Goal: Transaction & Acquisition: Purchase product/service

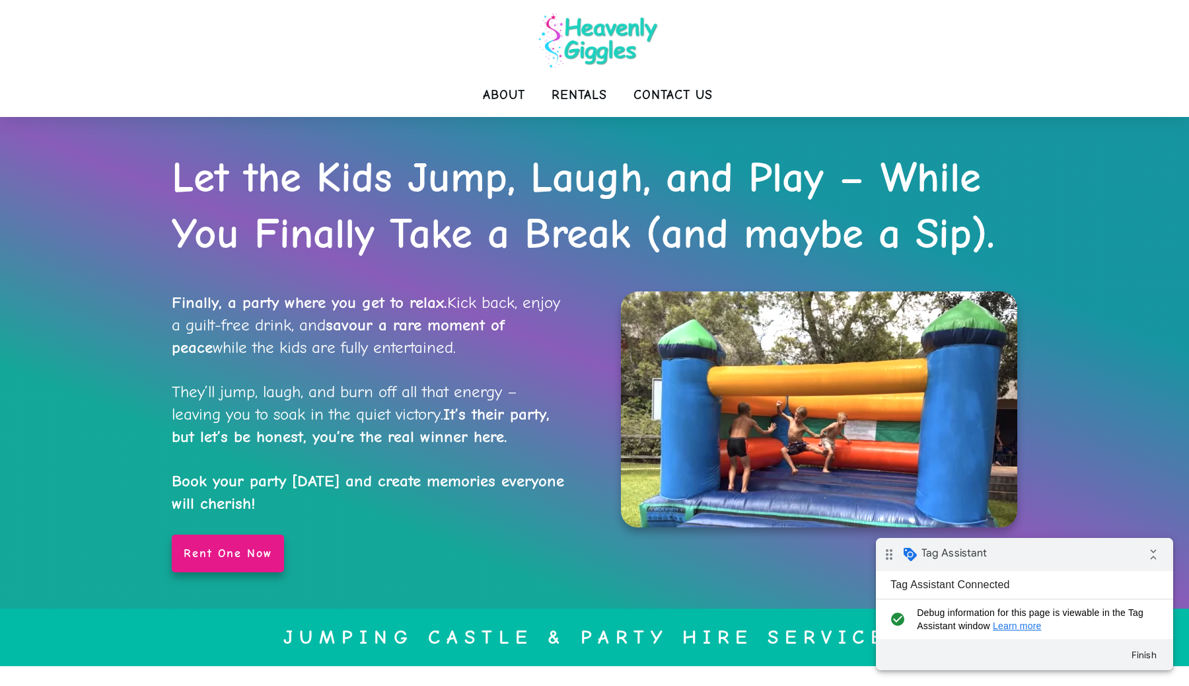
click at [601, 41] on img at bounding box center [598, 41] width 132 height 68
click at [603, 92] on span "Rentals" at bounding box center [578, 95] width 55 height 26
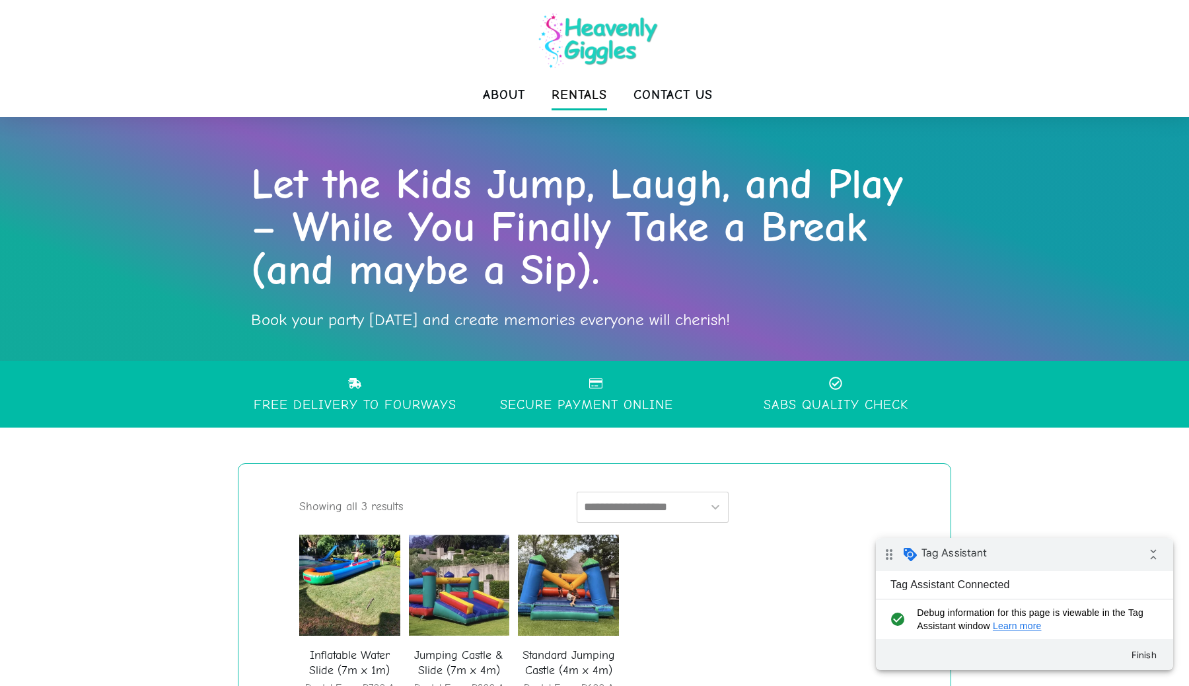
click at [594, 92] on span "Rentals" at bounding box center [578, 95] width 55 height 26
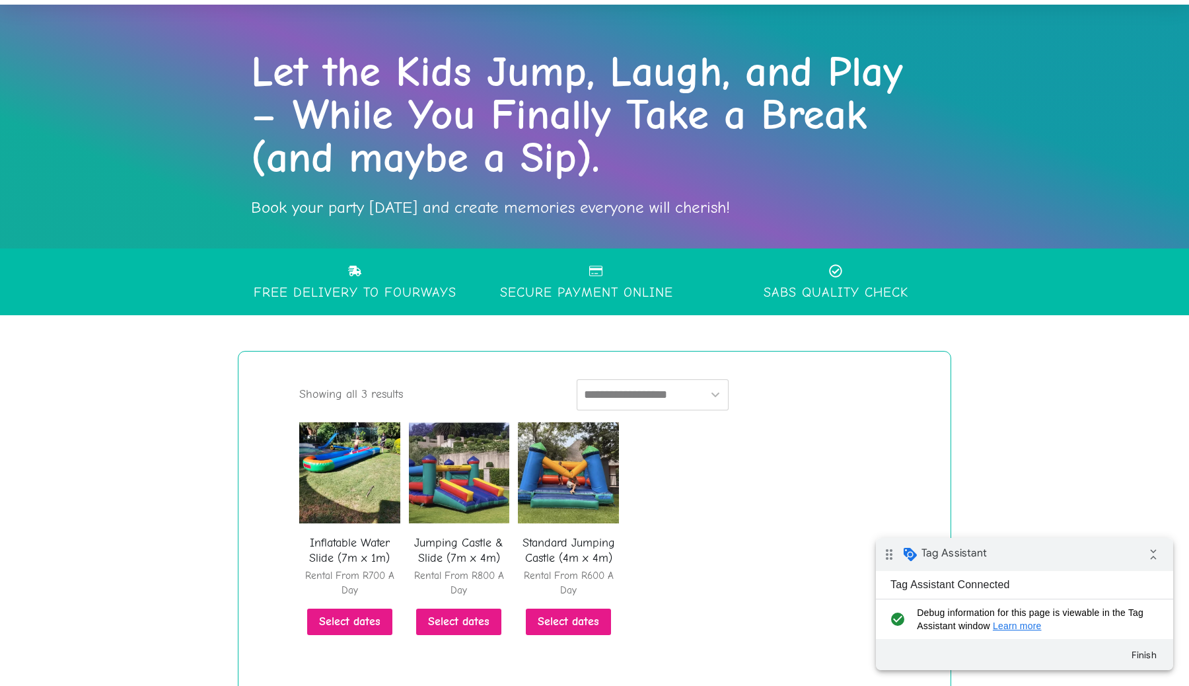
scroll to position [262, 0]
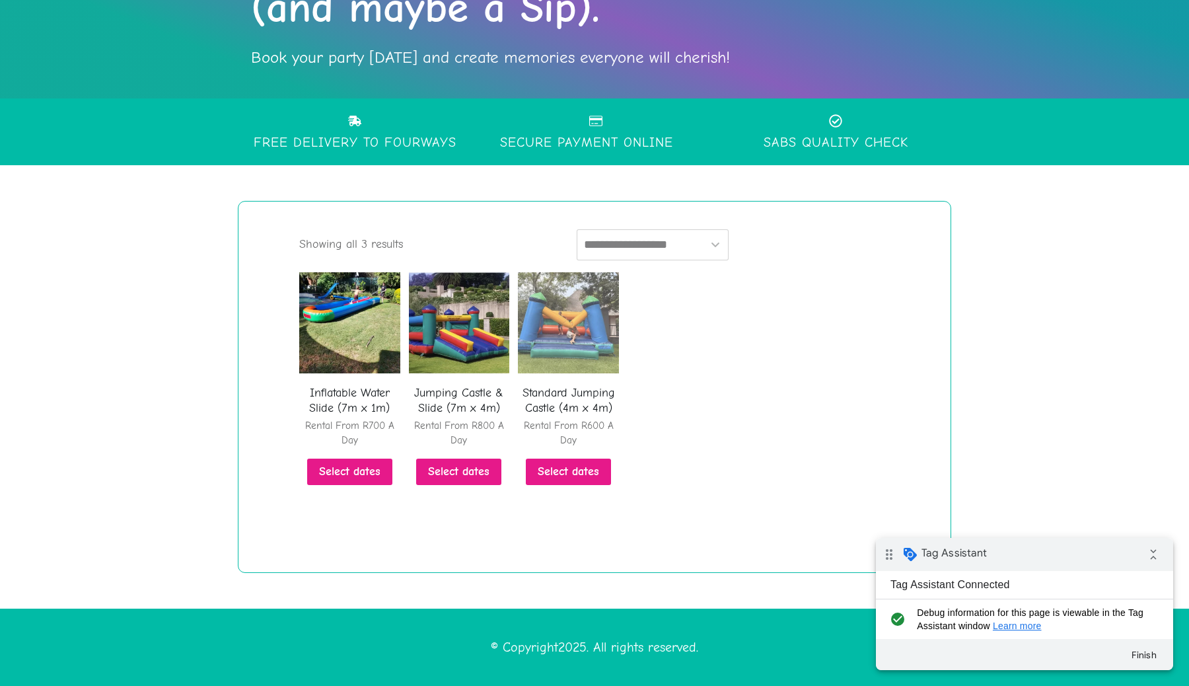
click at [571, 317] on img at bounding box center [568, 322] width 101 height 101
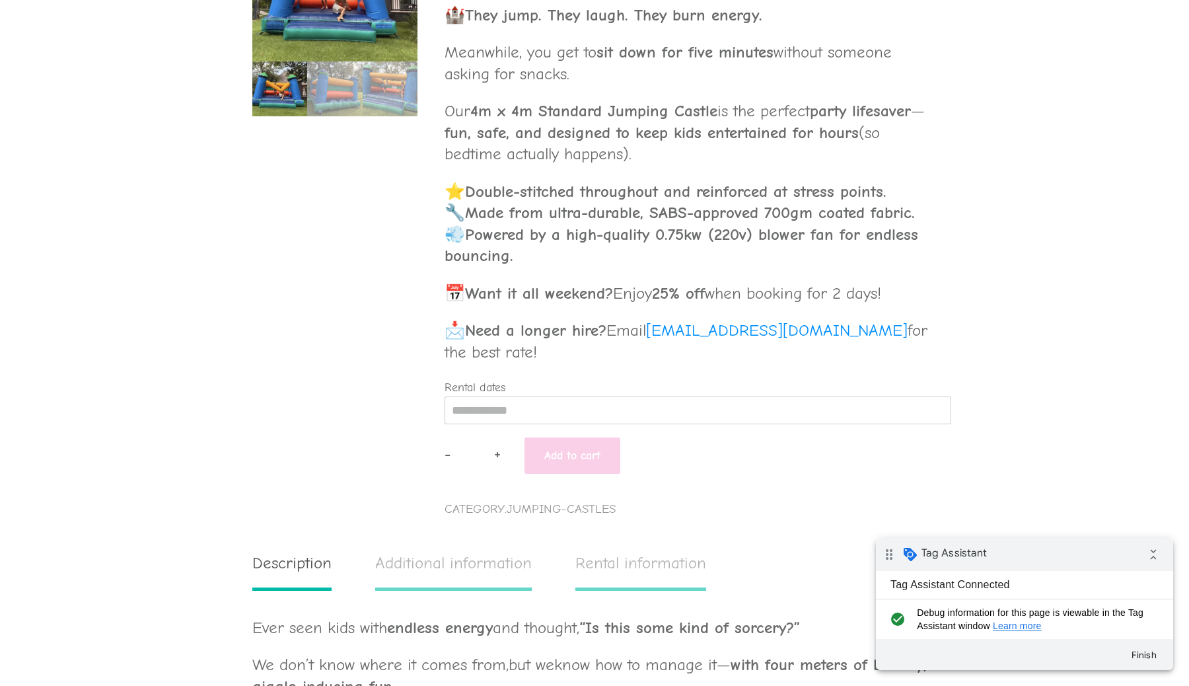
scroll to position [610, 0]
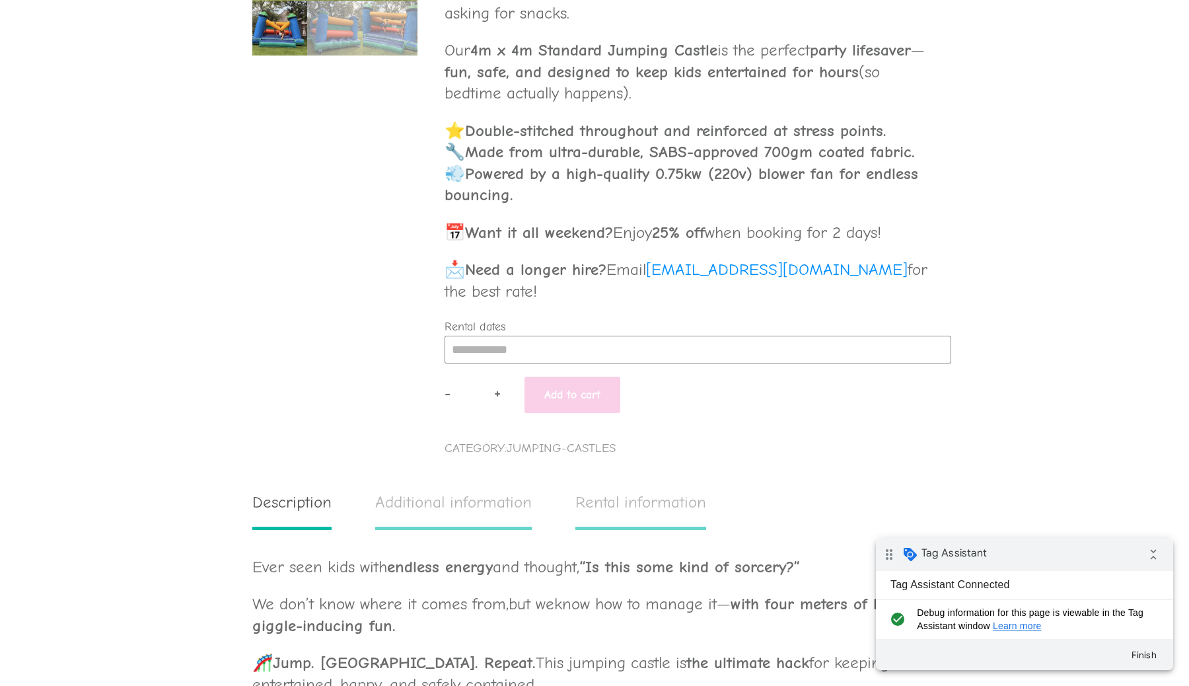
click at [536, 344] on input "Rental dates" at bounding box center [698, 350] width 507 height 28
click at [563, 493] on div "26" at bounding box center [560, 490] width 25 height 21
type input "**********"
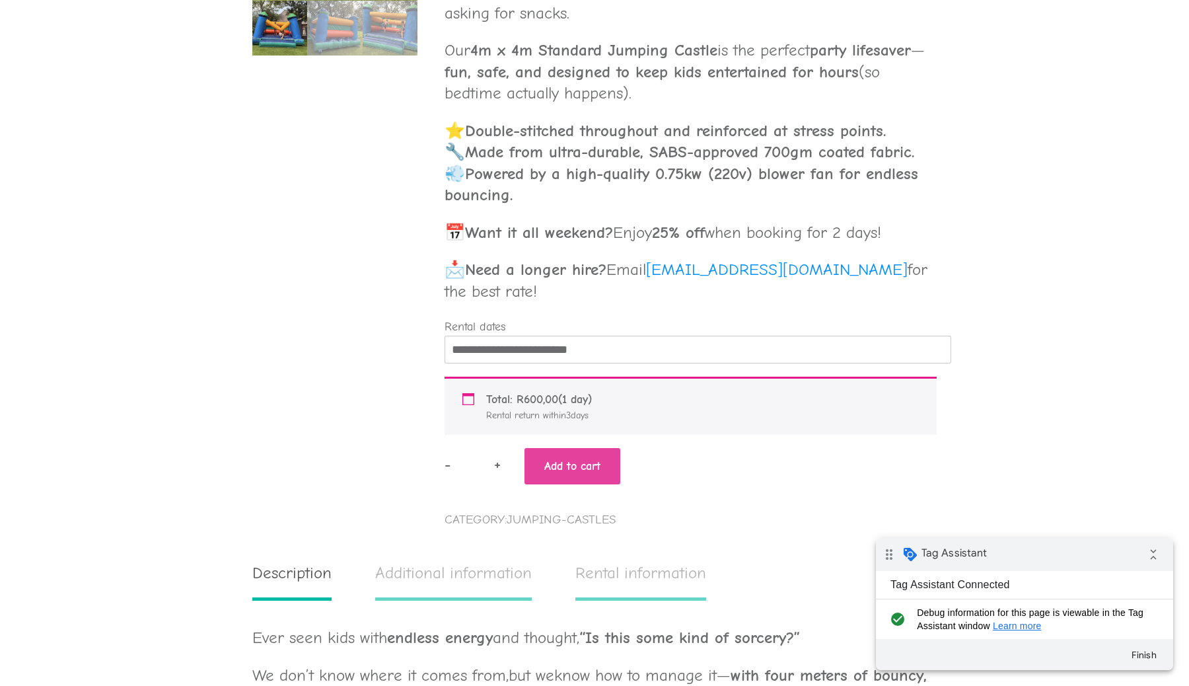
click at [575, 465] on button "Add to cart" at bounding box center [572, 466] width 96 height 36
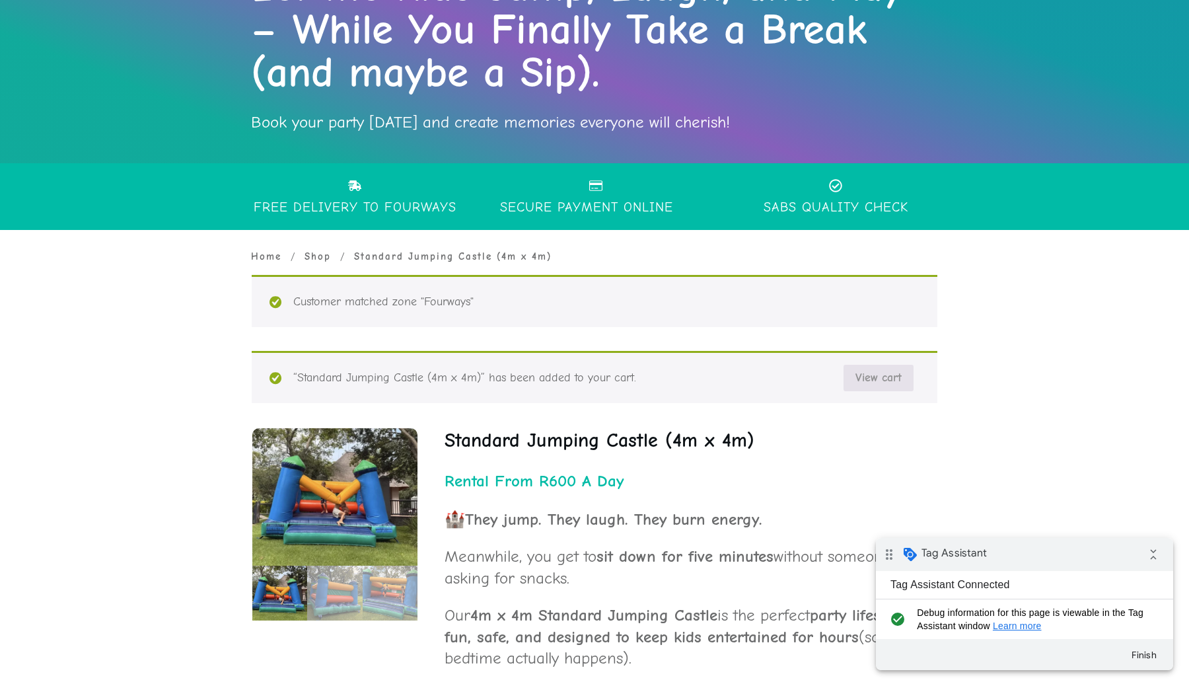
click at [877, 379] on link "View cart" at bounding box center [878, 378] width 70 height 26
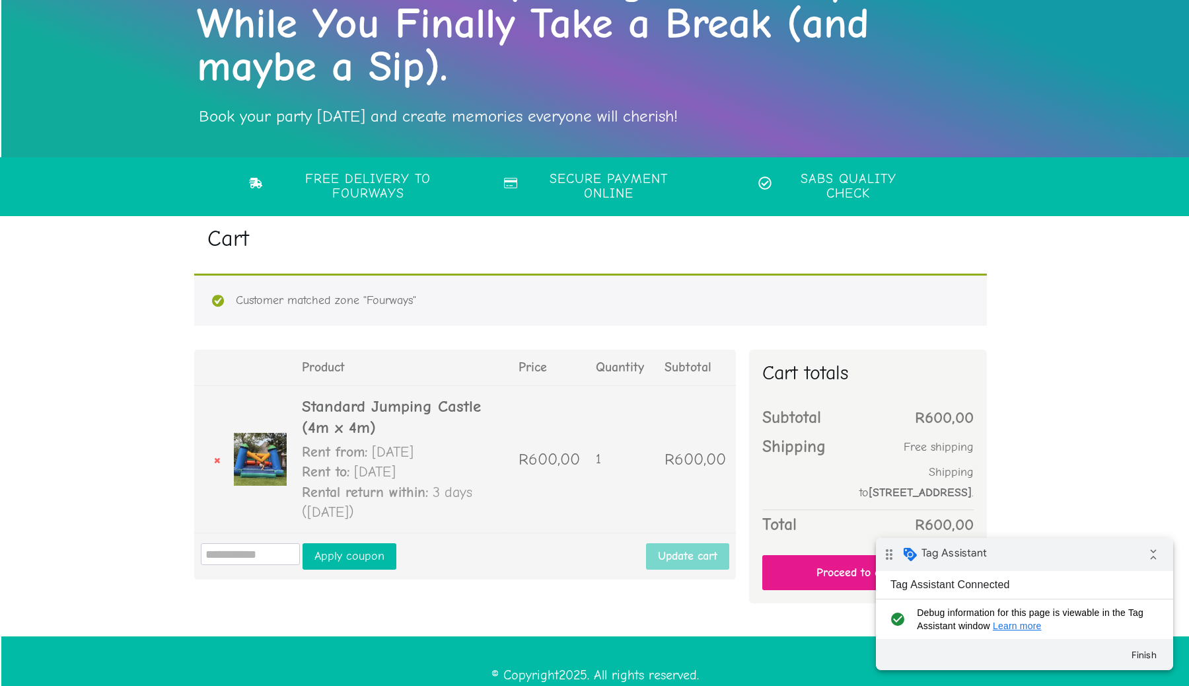
scroll to position [223, 0]
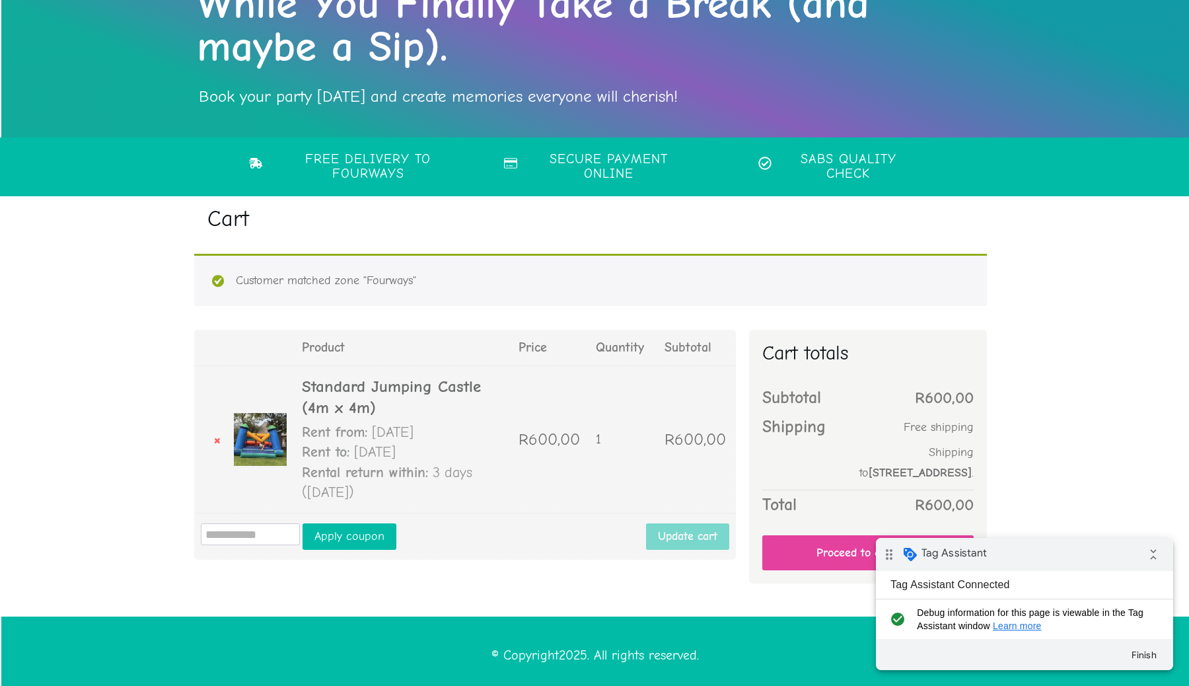
click at [812, 535] on link "Proceed to checkout" at bounding box center [867, 552] width 211 height 35
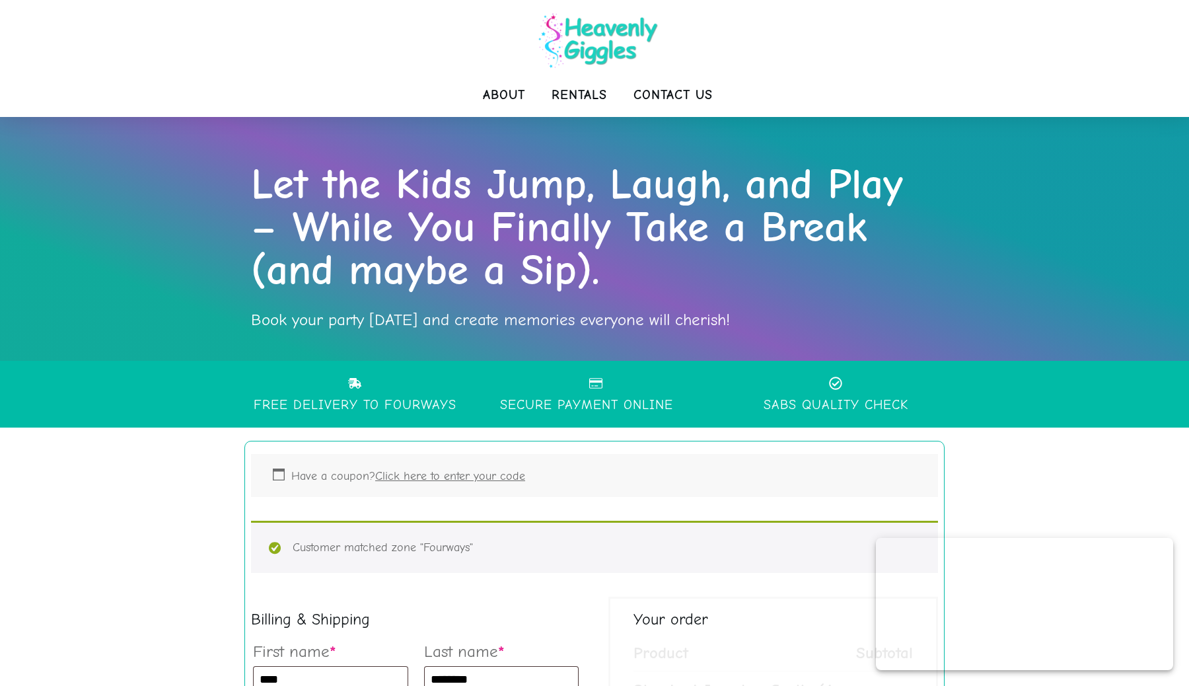
select select "**"
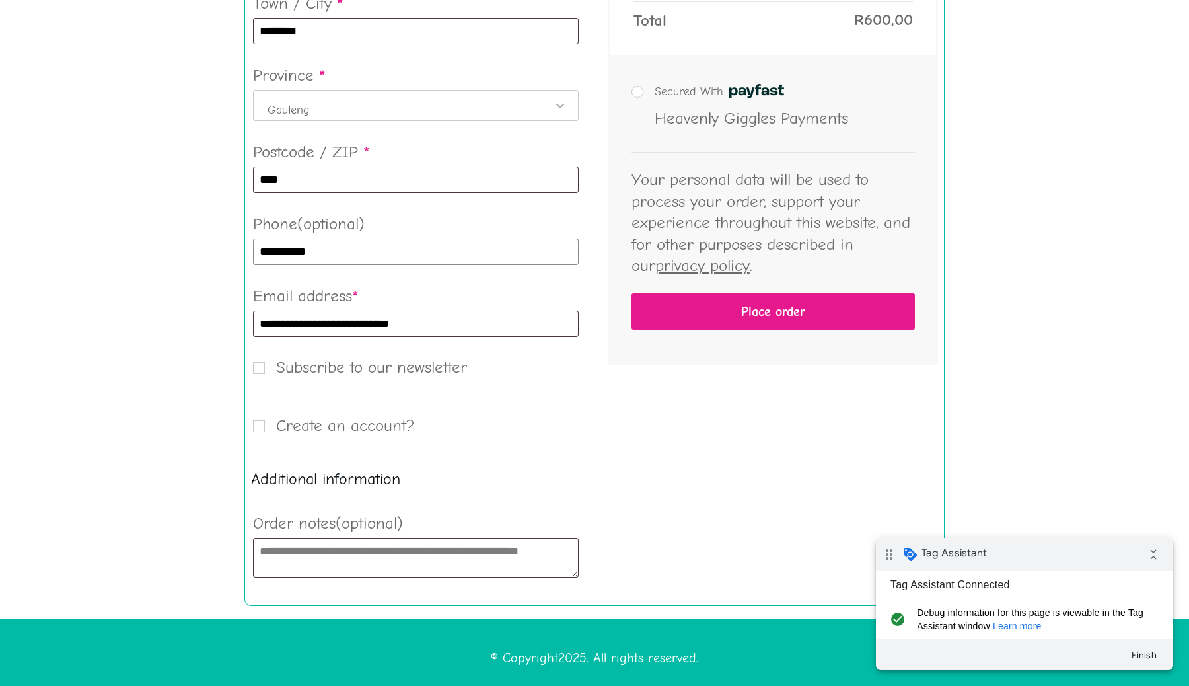
scroll to position [908, 0]
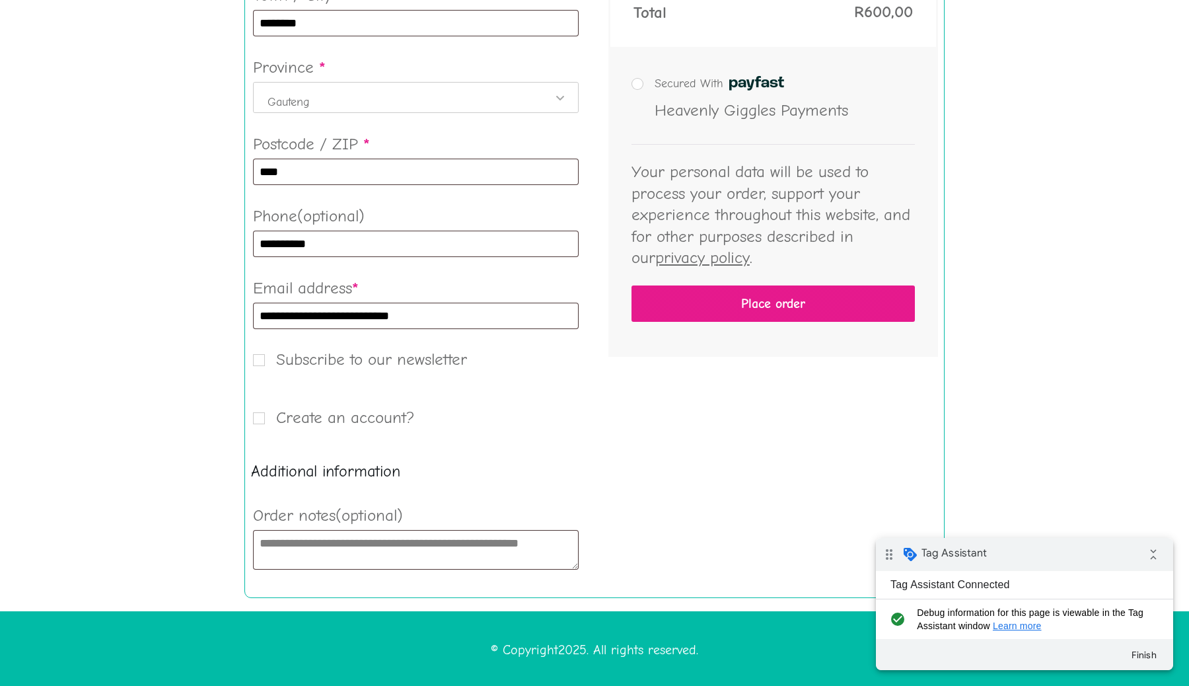
click at [258, 365] on span "Subscribe to our newsletter" at bounding box center [360, 358] width 214 height 19
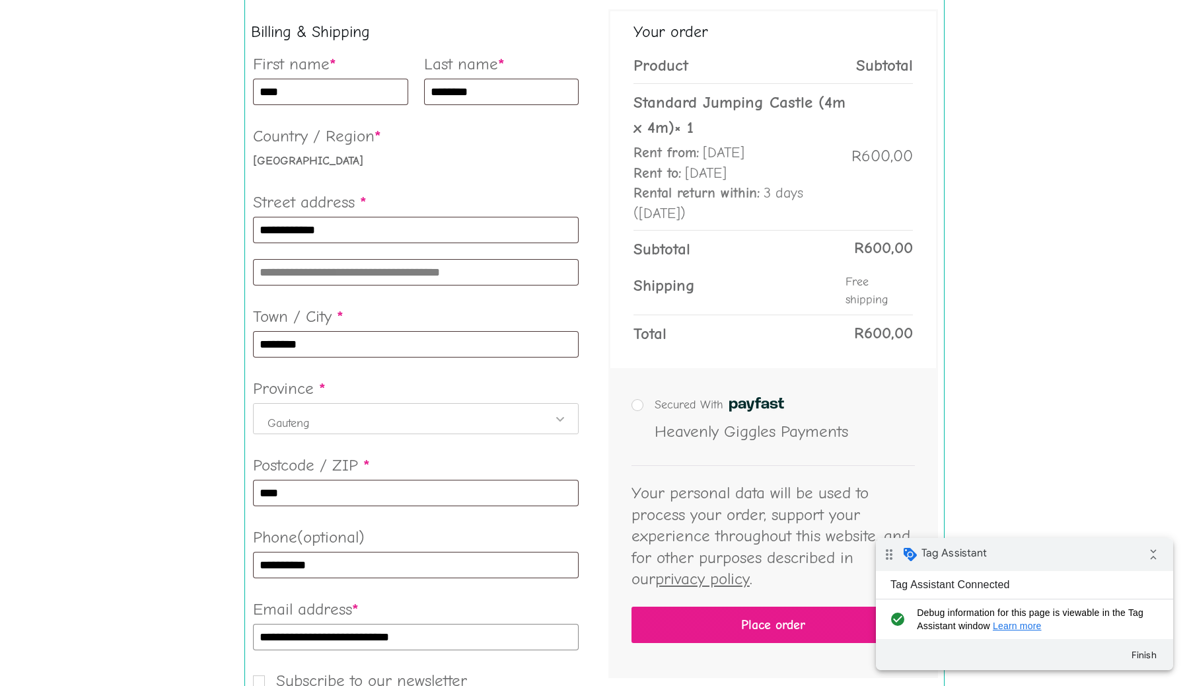
scroll to position [261, 0]
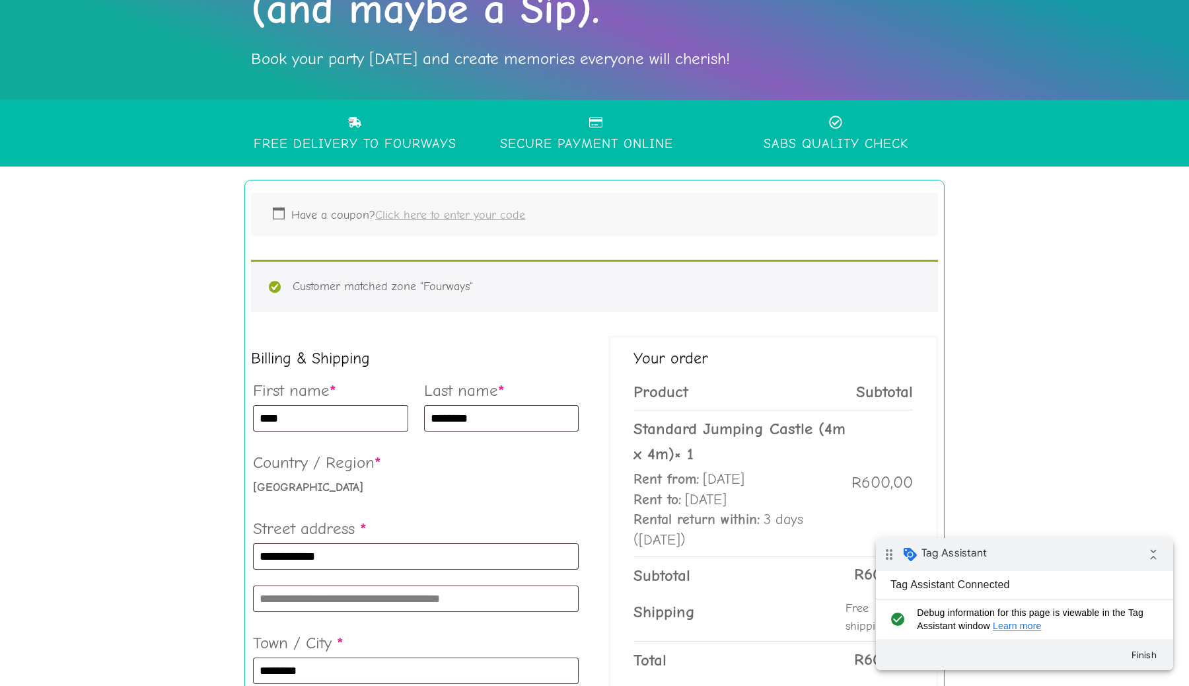
click at [434, 217] on link "Click here to enter your code" at bounding box center [450, 215] width 150 height 14
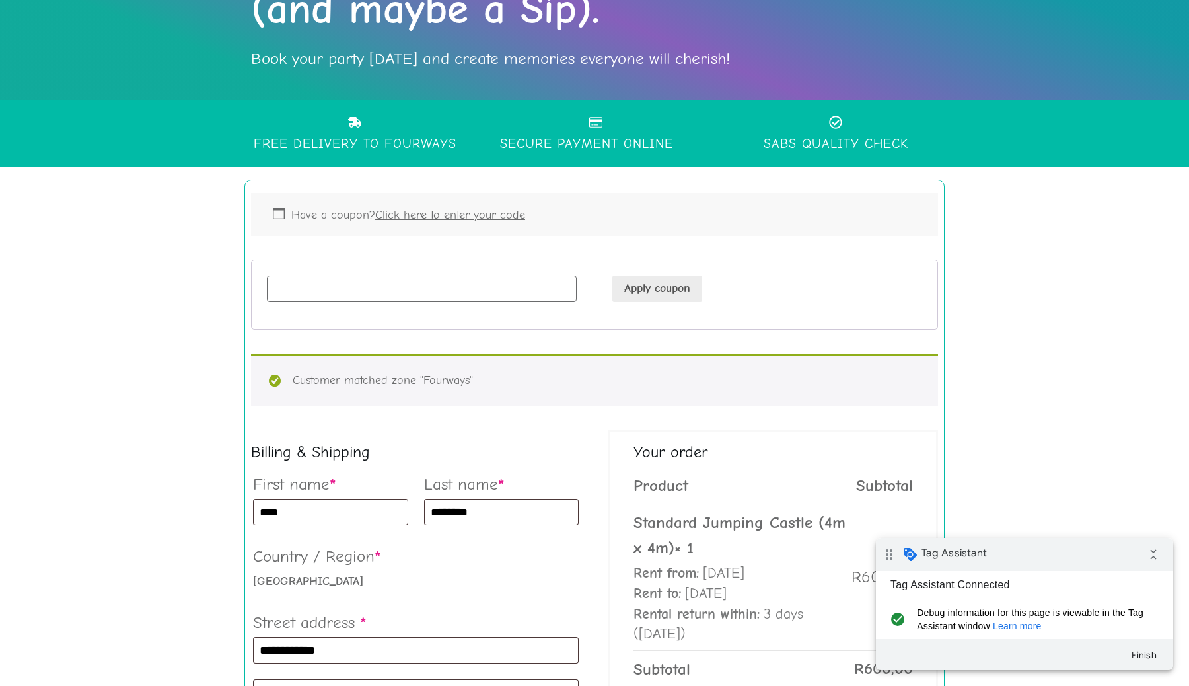
click at [356, 291] on input "Coupon:" at bounding box center [422, 288] width 310 height 26
type input "******"
click at [672, 289] on button "Apply coupon" at bounding box center [657, 288] width 90 height 26
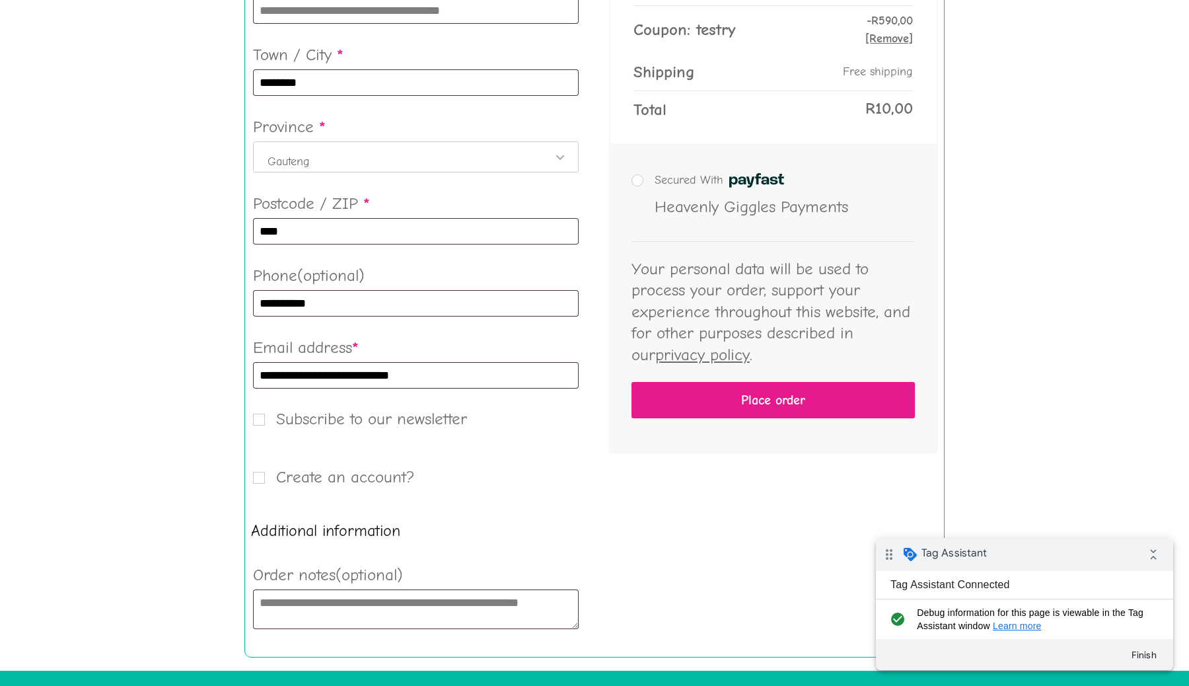
scroll to position [859, 0]
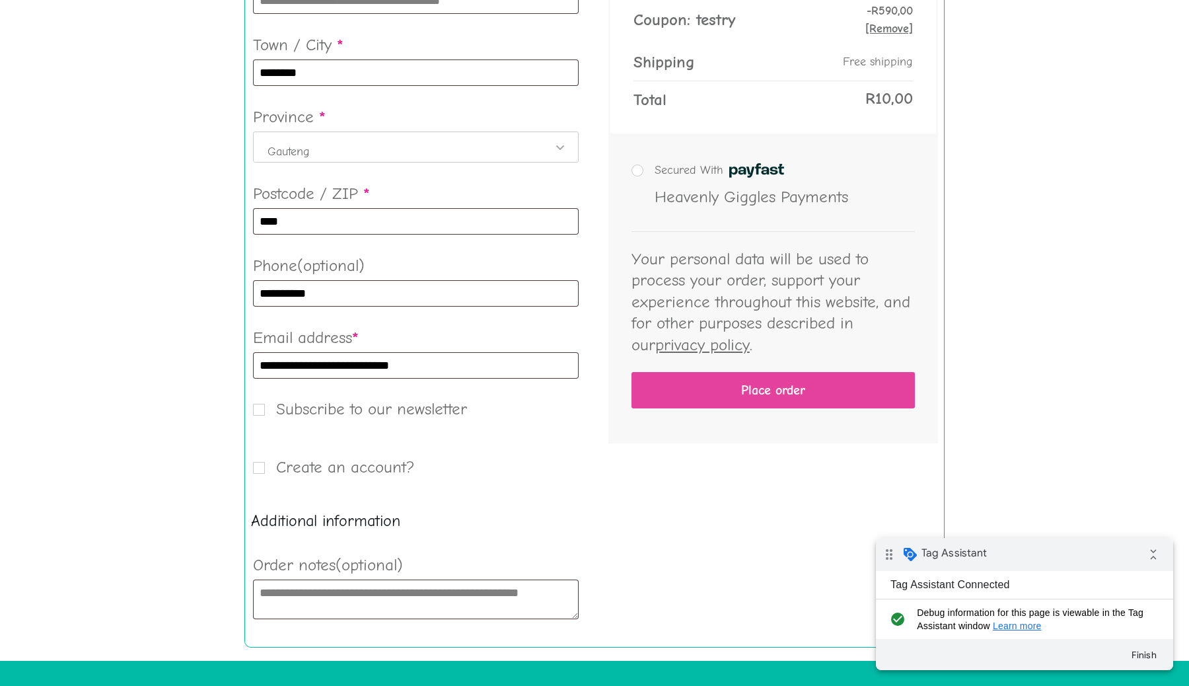
click at [730, 394] on button "Place order" at bounding box center [772, 390] width 283 height 36
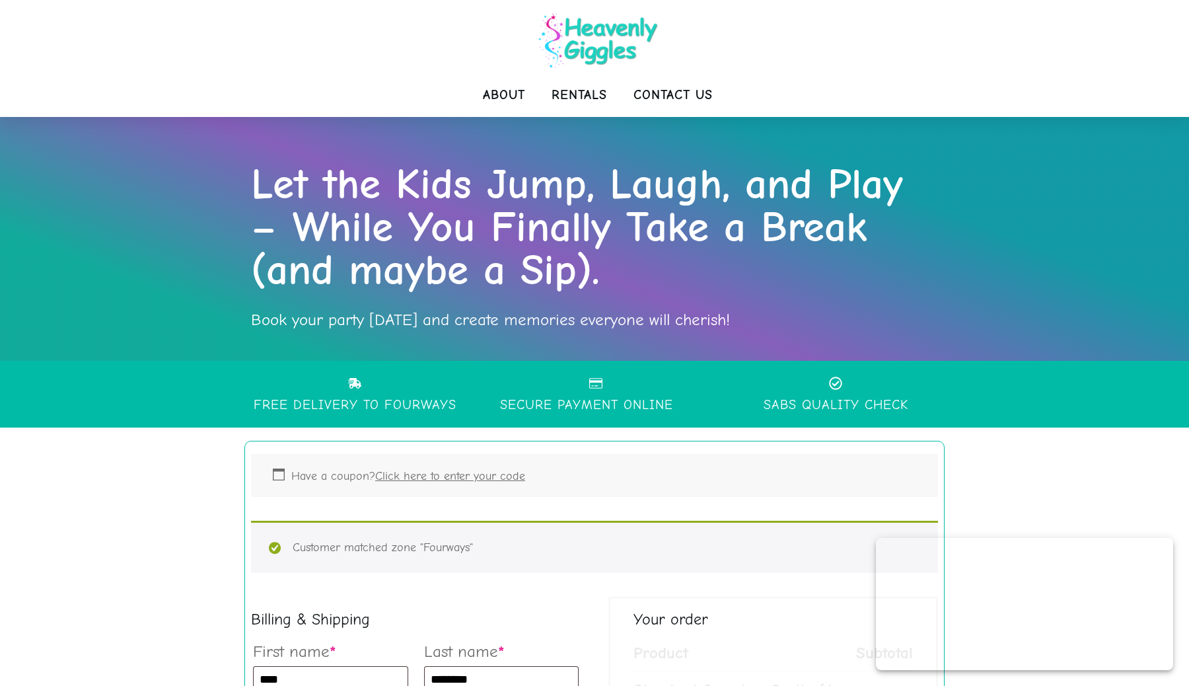
select select "**"
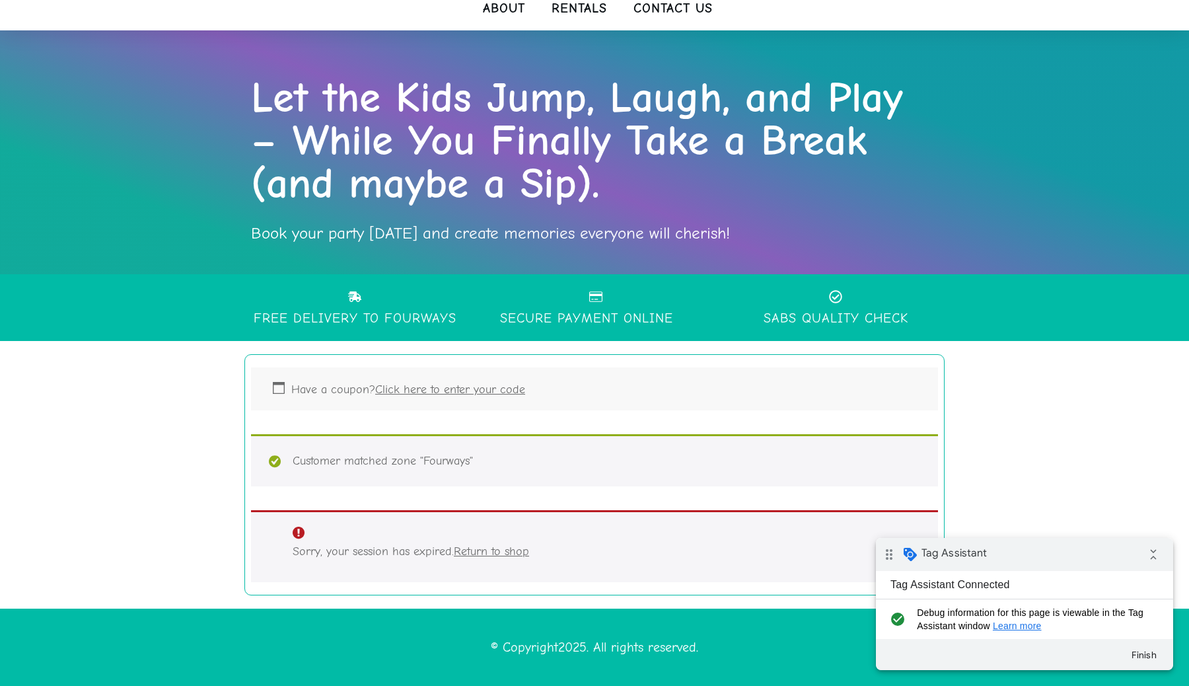
scroll to position [87, 0]
click at [507, 548] on link "Return to shop" at bounding box center [491, 551] width 75 height 14
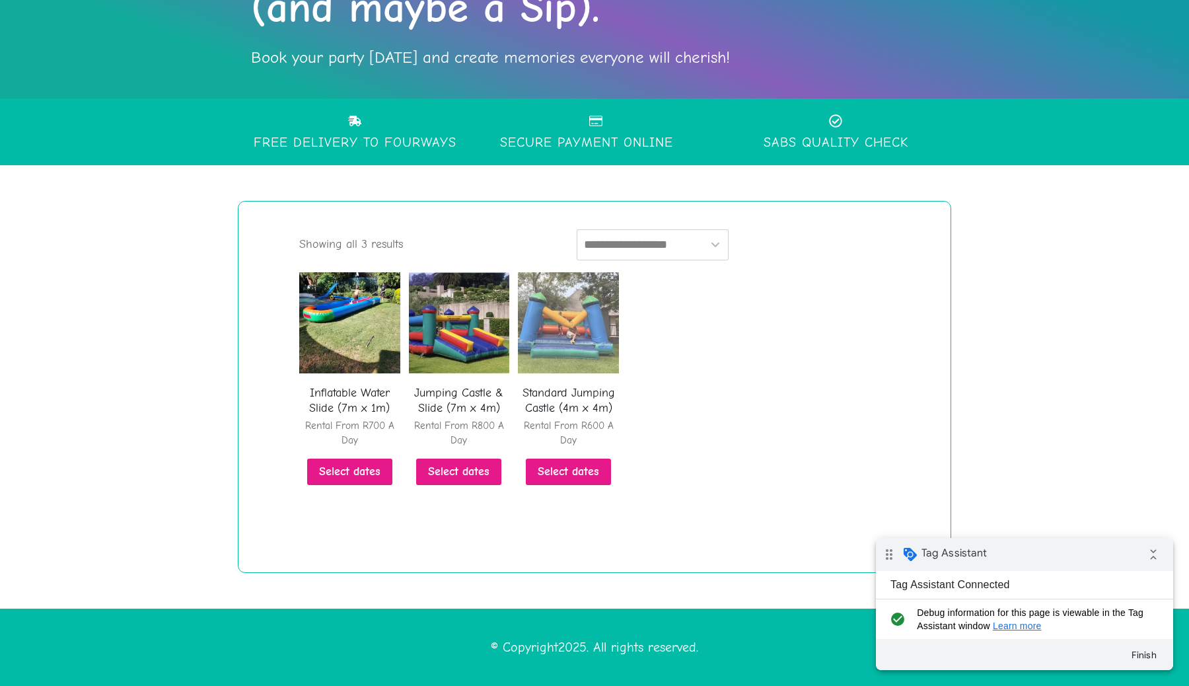
click at [578, 305] on img at bounding box center [568, 322] width 101 height 101
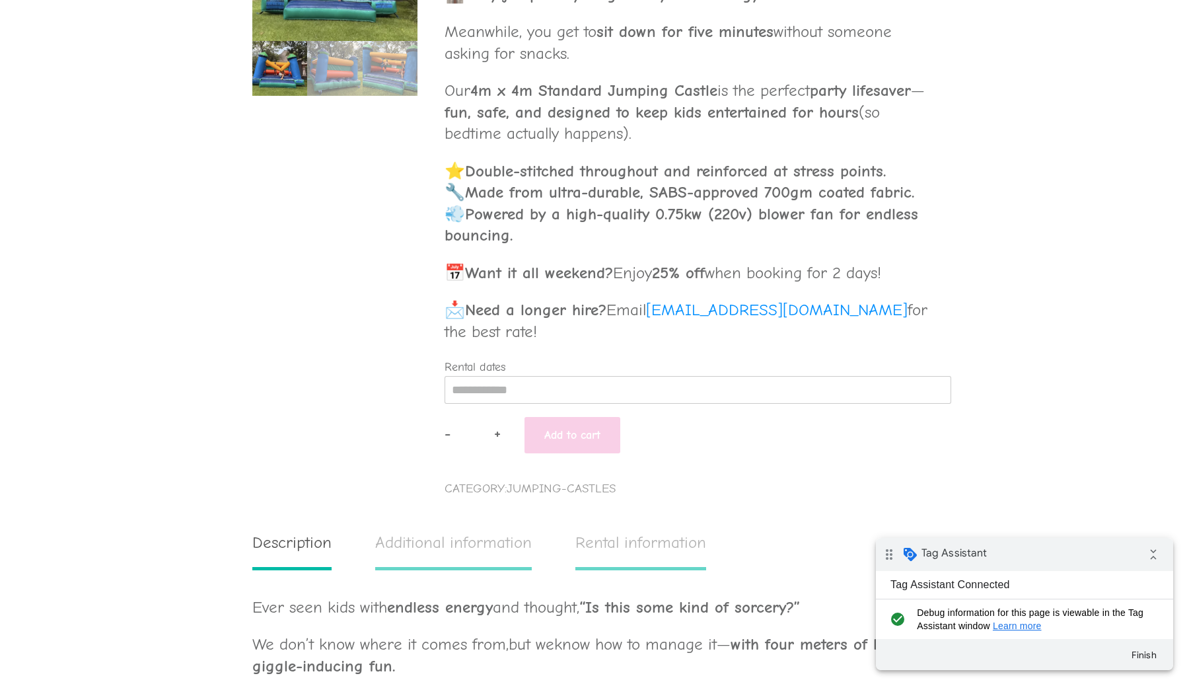
scroll to position [578, 0]
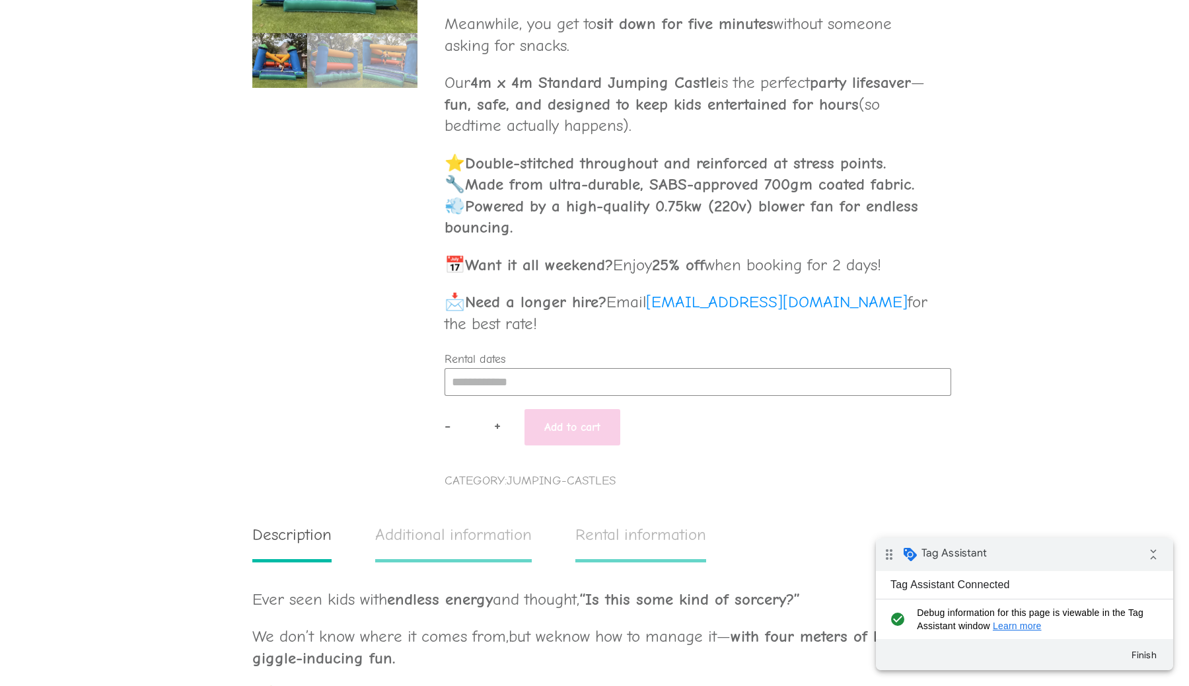
click at [544, 376] on input "Rental dates" at bounding box center [698, 382] width 507 height 28
click at [584, 519] on div "27" at bounding box center [585, 522] width 25 height 21
type input "**********"
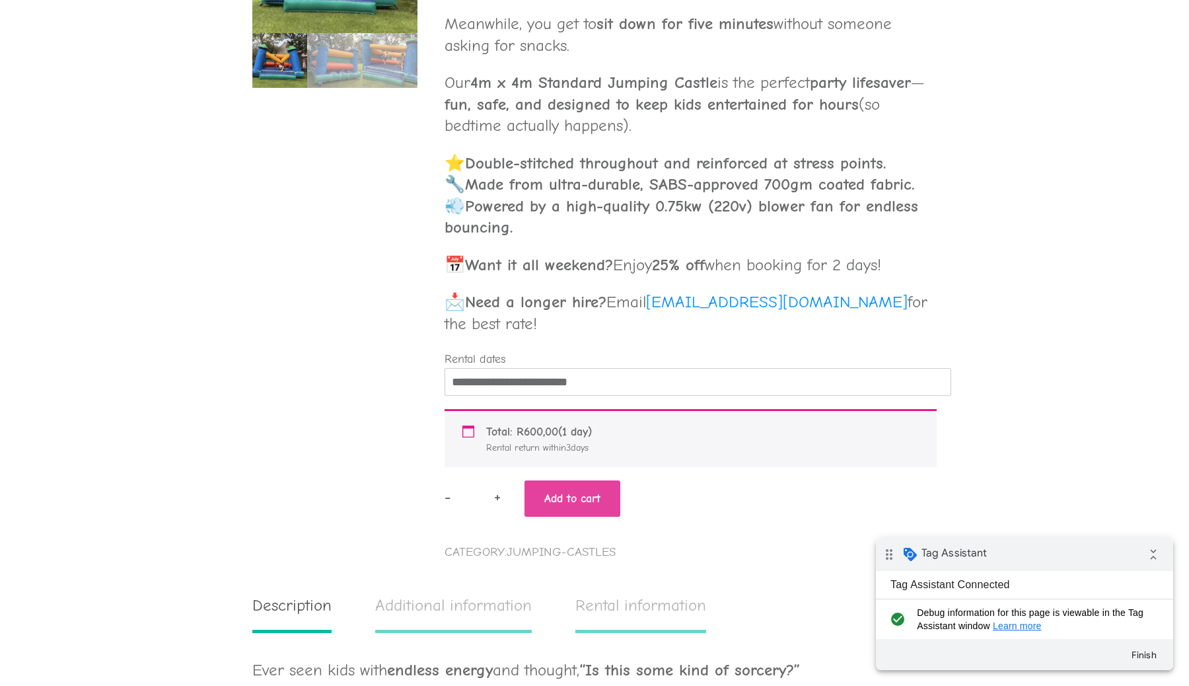
click at [585, 496] on button "Add to cart" at bounding box center [572, 498] width 96 height 36
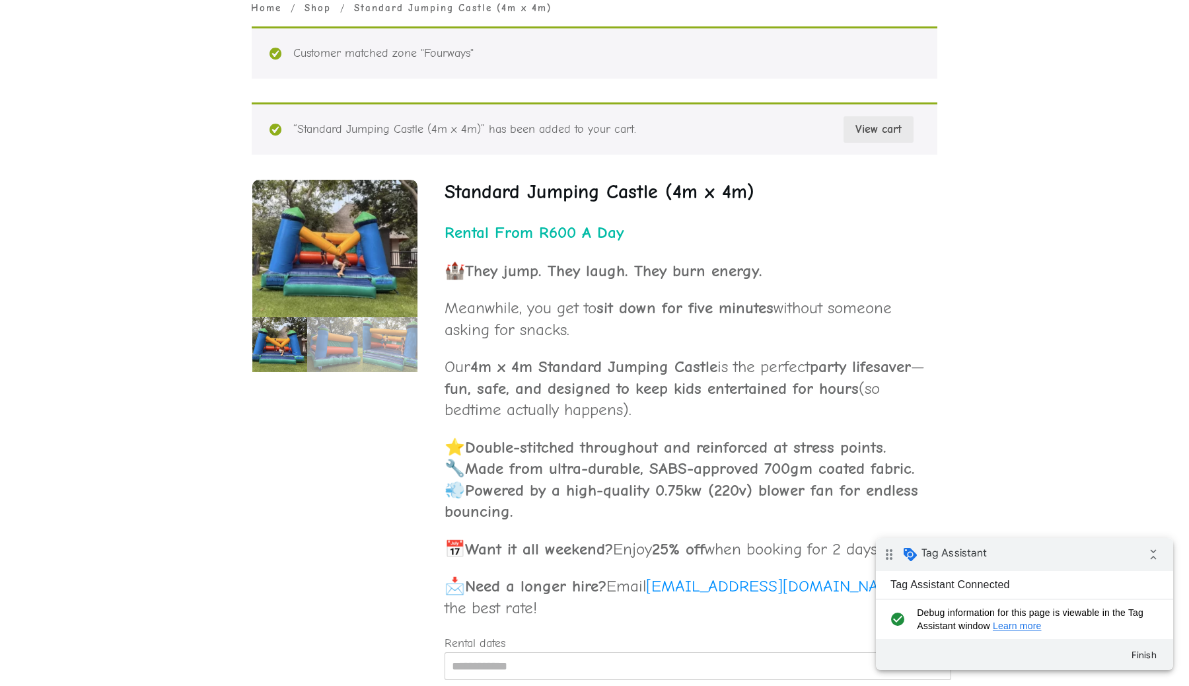
scroll to position [450, 0]
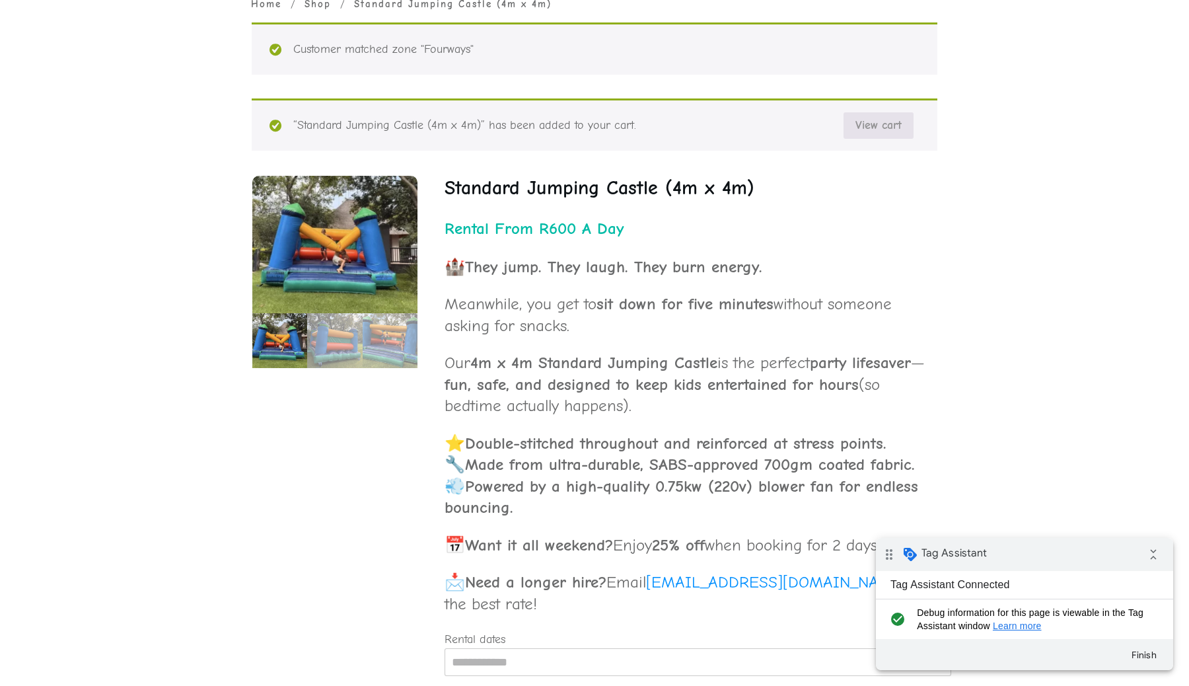
click at [882, 135] on link "View cart" at bounding box center [878, 125] width 70 height 26
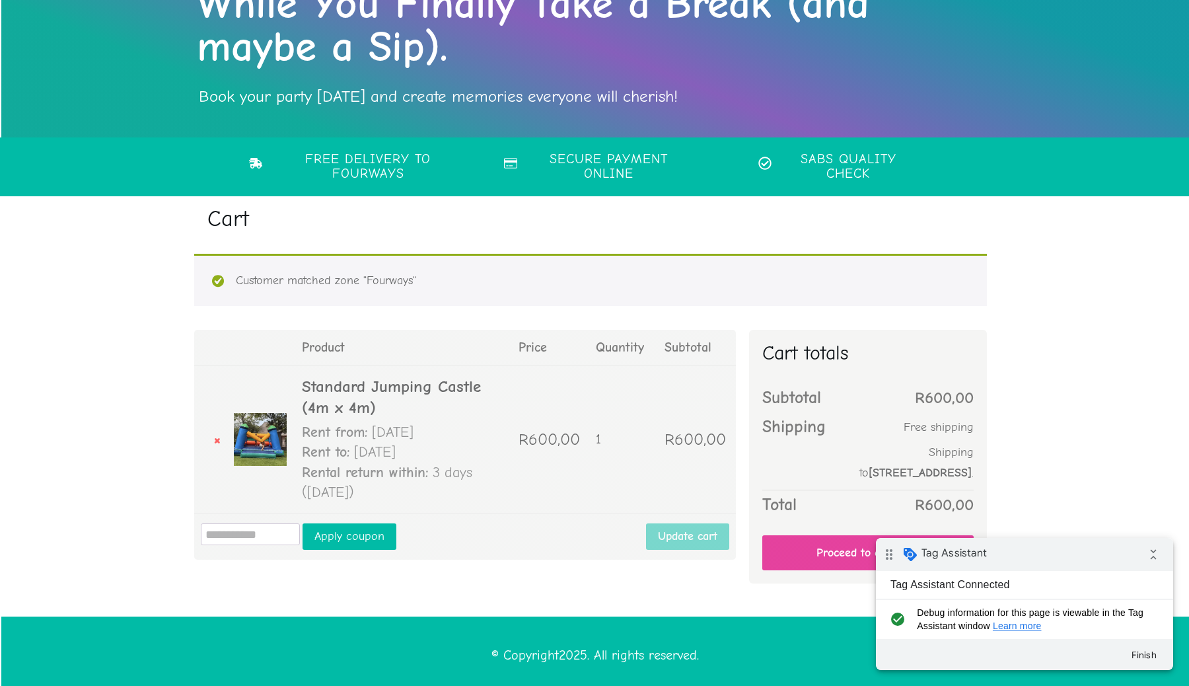
click at [820, 550] on link "Proceed to checkout" at bounding box center [867, 552] width 211 height 35
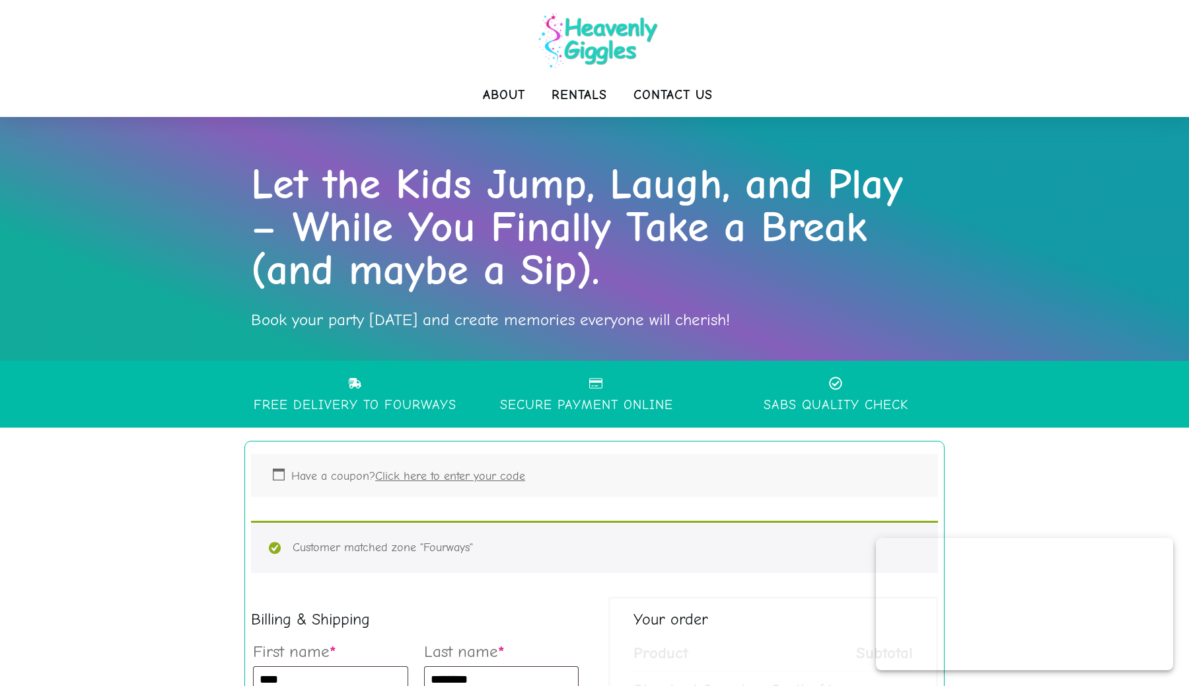
select select "**"
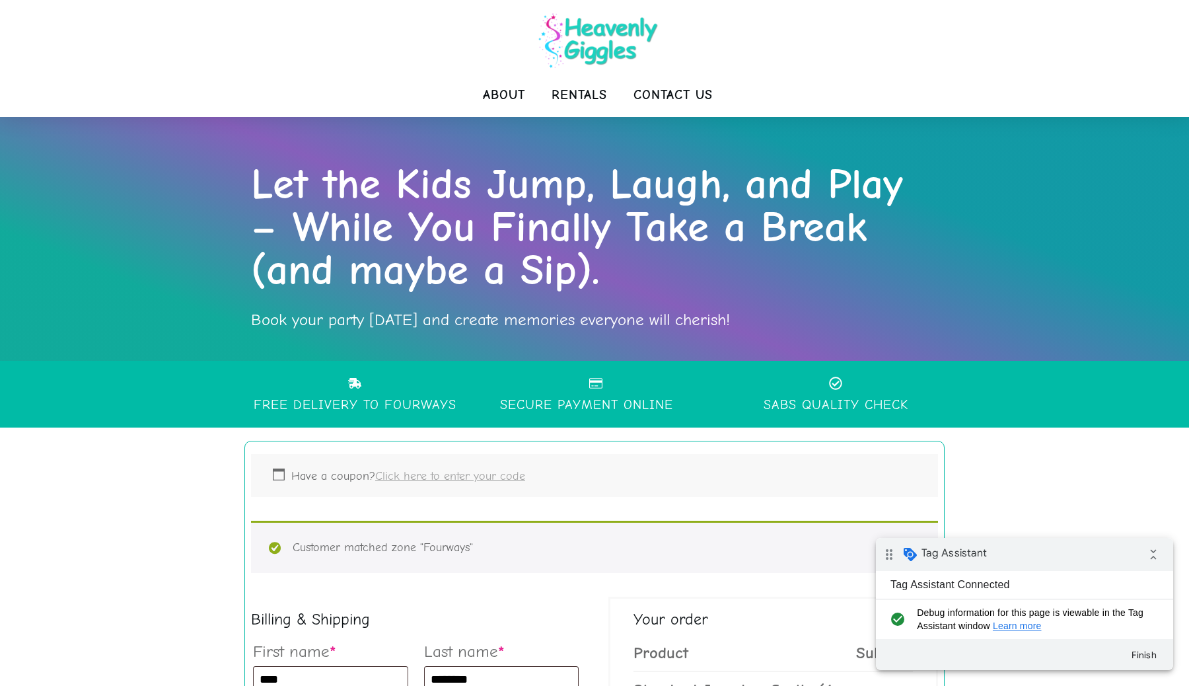
click at [443, 478] on link "Click here to enter your code" at bounding box center [450, 476] width 150 height 14
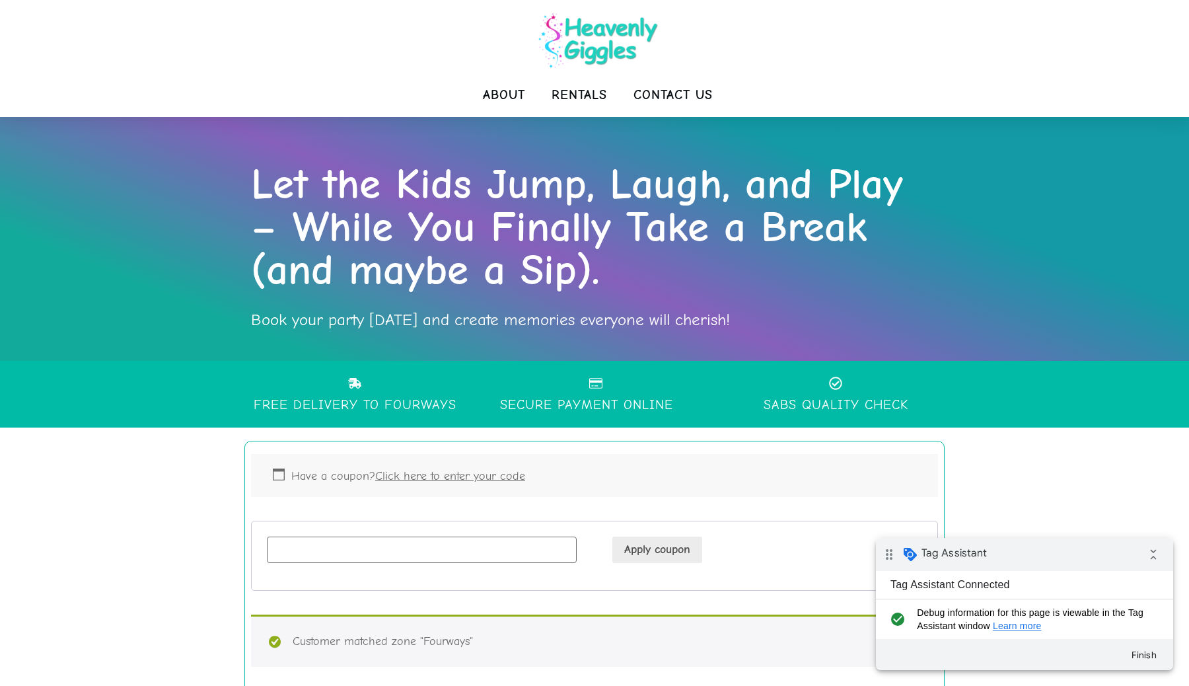
click at [348, 545] on input "Coupon:" at bounding box center [422, 549] width 310 height 26
type input "******"
click at [660, 552] on button "Apply coupon" at bounding box center [657, 549] width 90 height 26
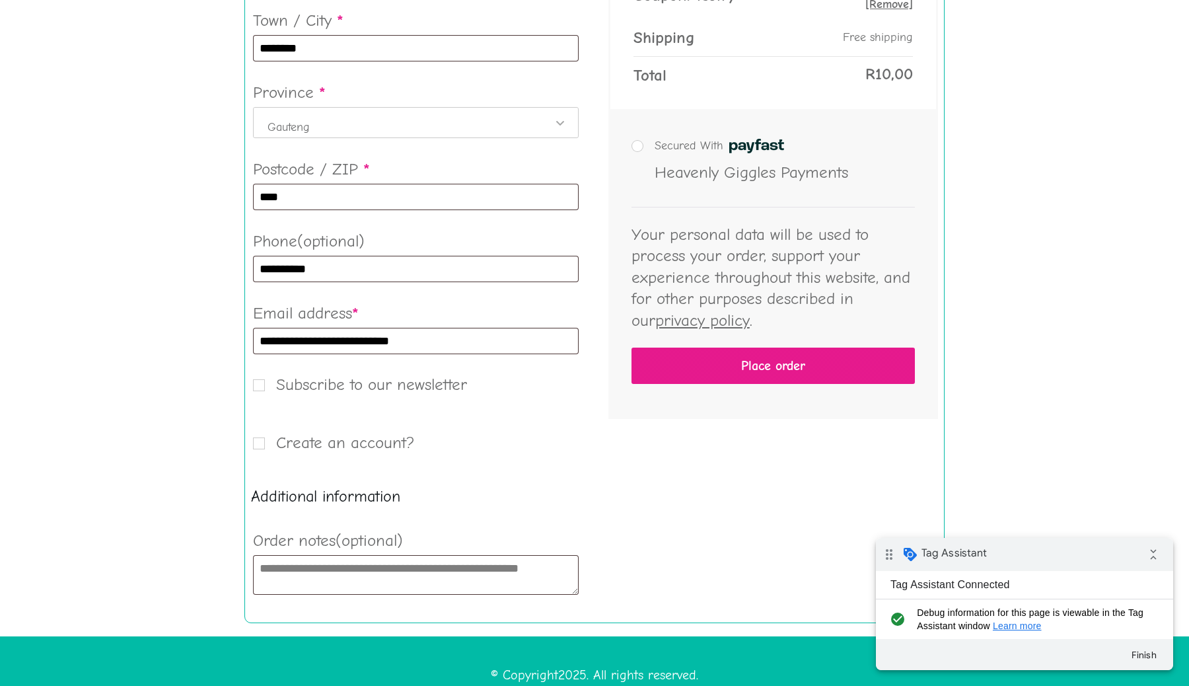
scroll to position [914, 0]
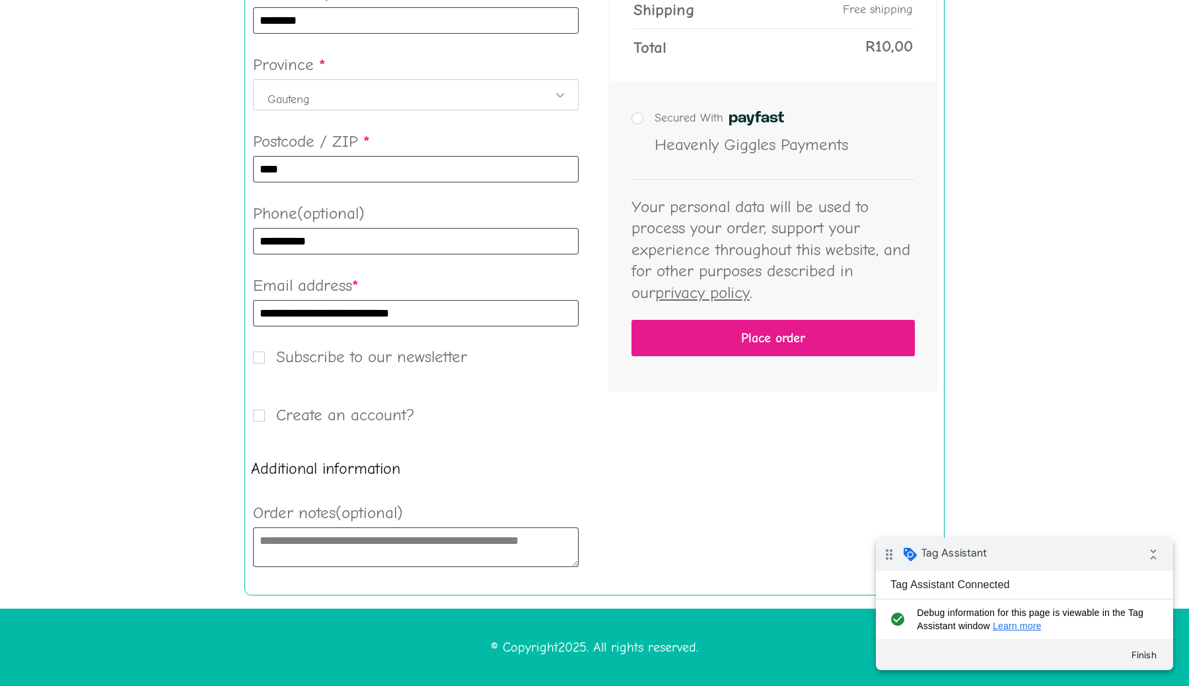
click at [255, 359] on span "Subscribe to our newsletter" at bounding box center [360, 356] width 214 height 19
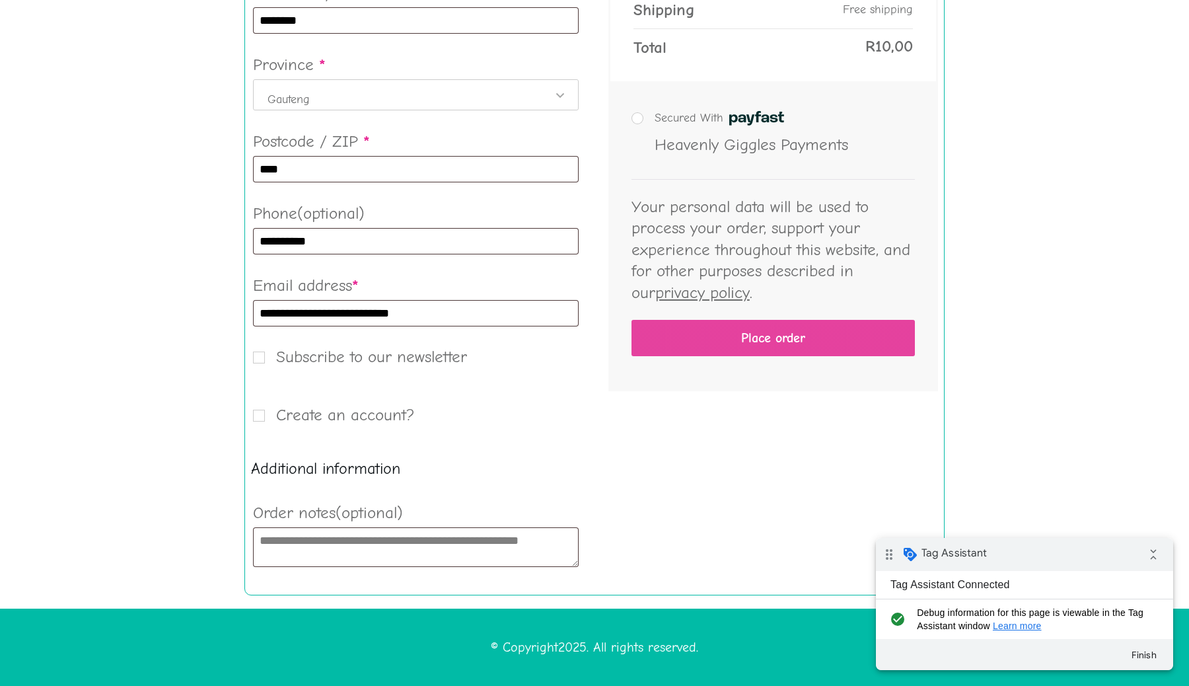
click at [748, 345] on button "Place order" at bounding box center [772, 338] width 283 height 36
